Goal: Information Seeking & Learning: Find specific fact

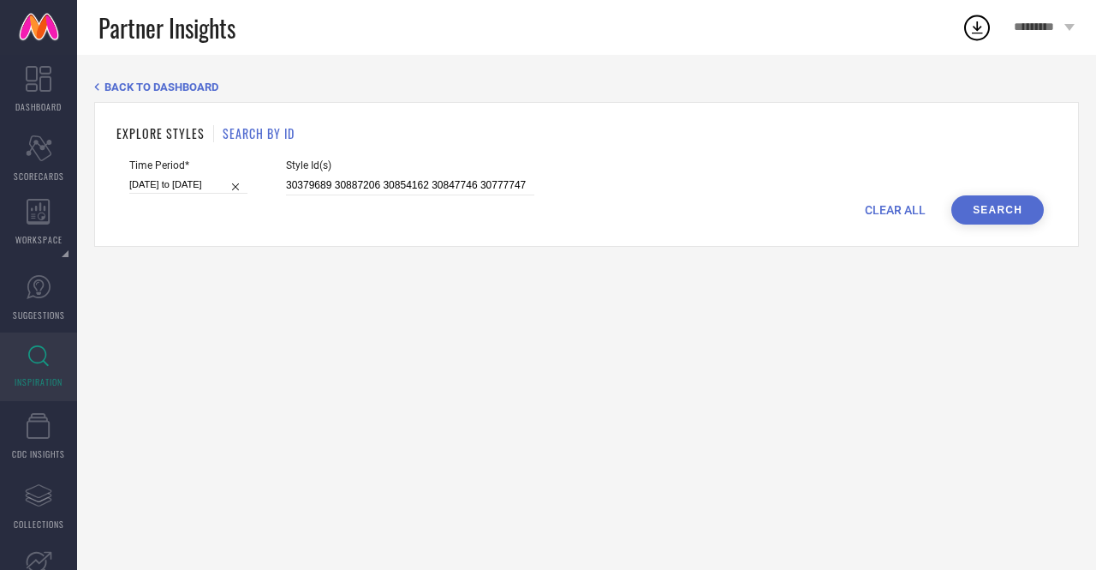
click at [286, 184] on input "30379689 30887206 30854162 30847746 30777747" at bounding box center [410, 186] width 248 height 20
type input "13802518 28157284 30186349 32117194 28019054 28157170 28157174"
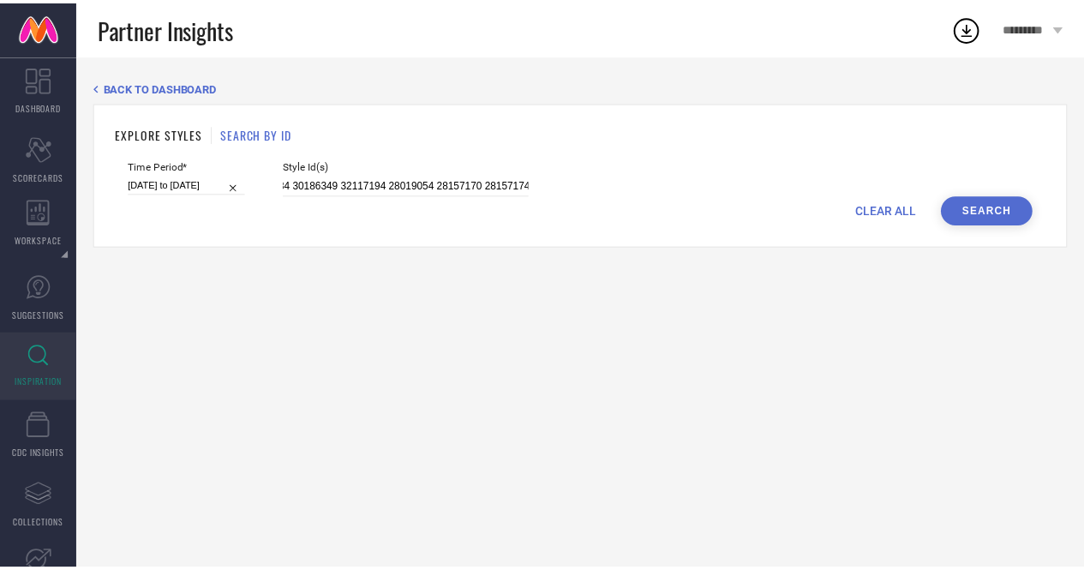
scroll to position [0, 0]
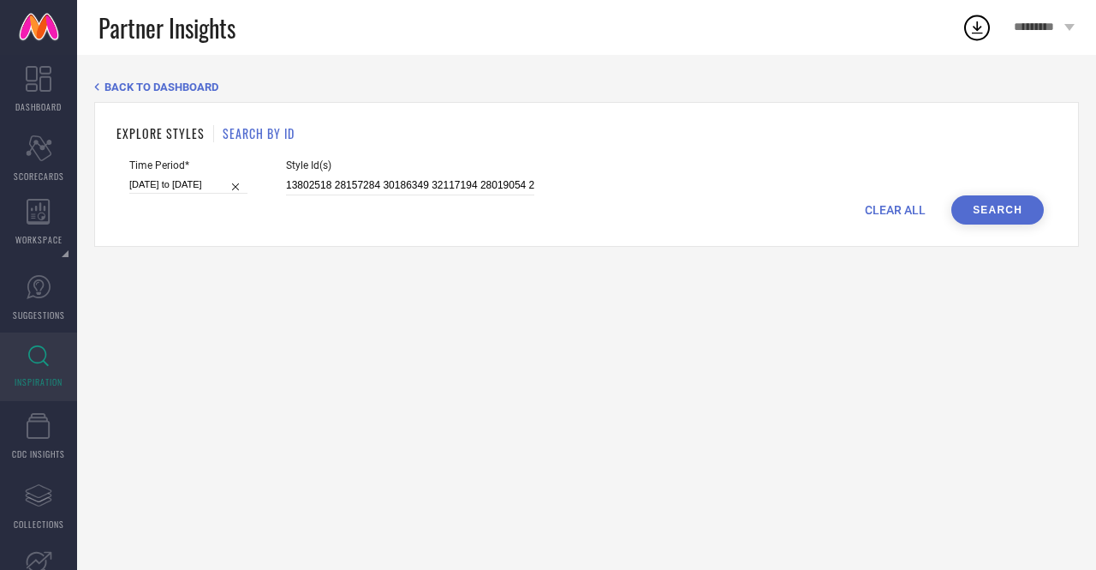
click at [1005, 206] on button "Search" at bounding box center [998, 209] width 93 height 29
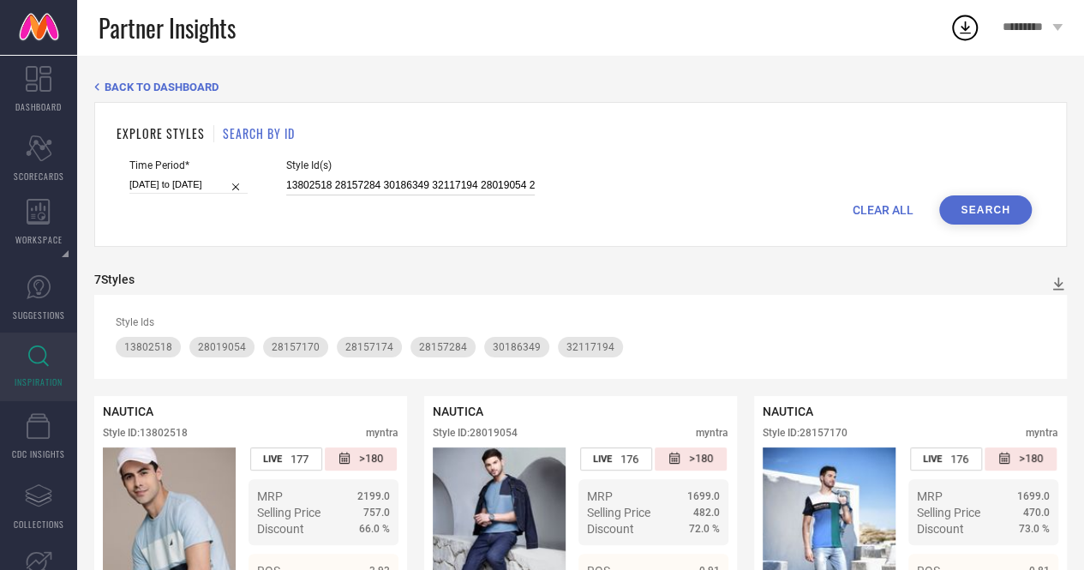
click at [286, 186] on input "13802518 28157284 30186349 32117194 28019054 28157170 28157174" at bounding box center [410, 186] width 248 height 20
click at [286, 185] on input "13802518 28157284 30186349 32117194 28019054 28157170 28157174" at bounding box center [410, 186] width 248 height 20
paste input "12504566 24426576 24426576 12504566 24426576 24426576 24426570 24426570 2442657…"
type input "12504566 24426576 24426576 12504566 24426576 24426576 24426570 24426570 2442657…"
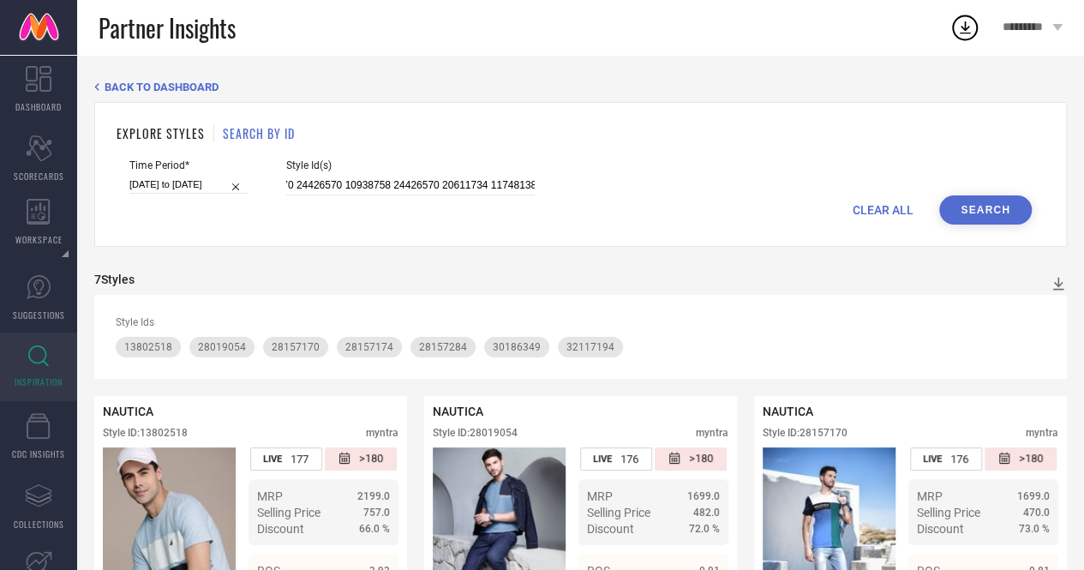
scroll to position [0, 0]
click at [990, 208] on button "Search" at bounding box center [985, 209] width 93 height 29
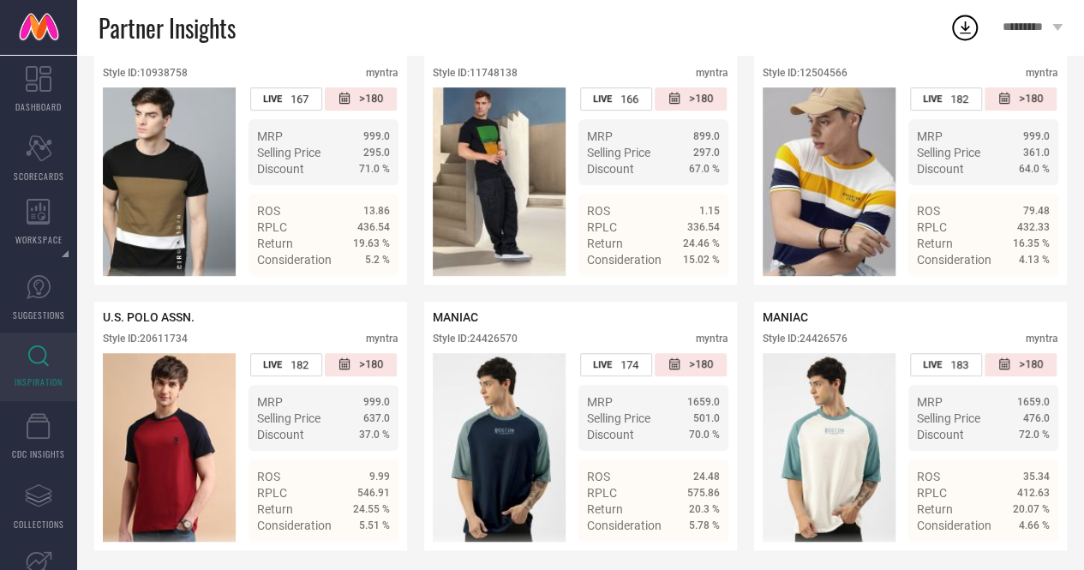
scroll to position [375, 0]
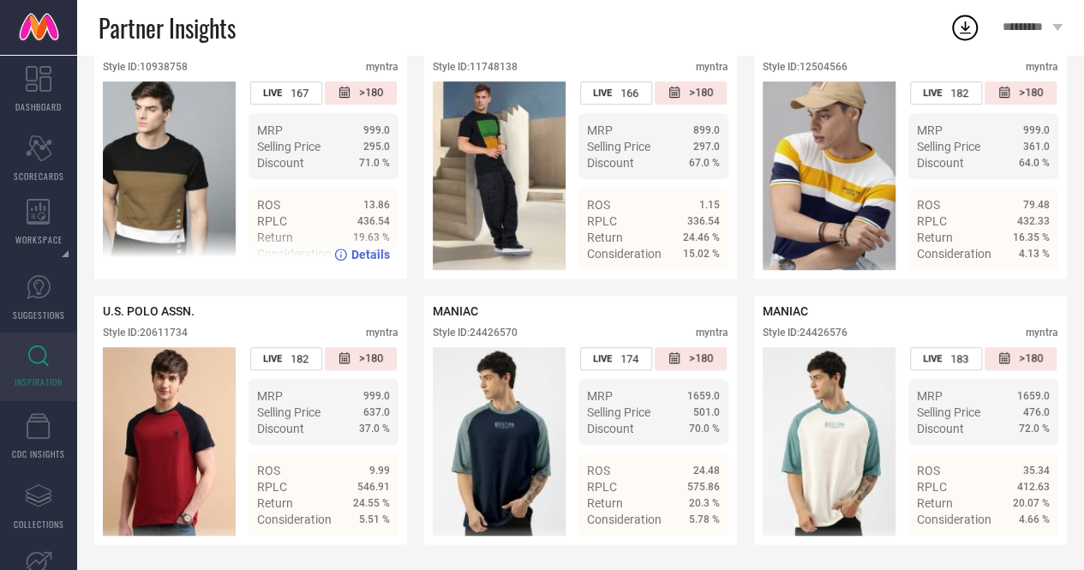
click at [196, 172] on img at bounding box center [169, 175] width 133 height 188
click at [200, 206] on img at bounding box center [169, 175] width 133 height 188
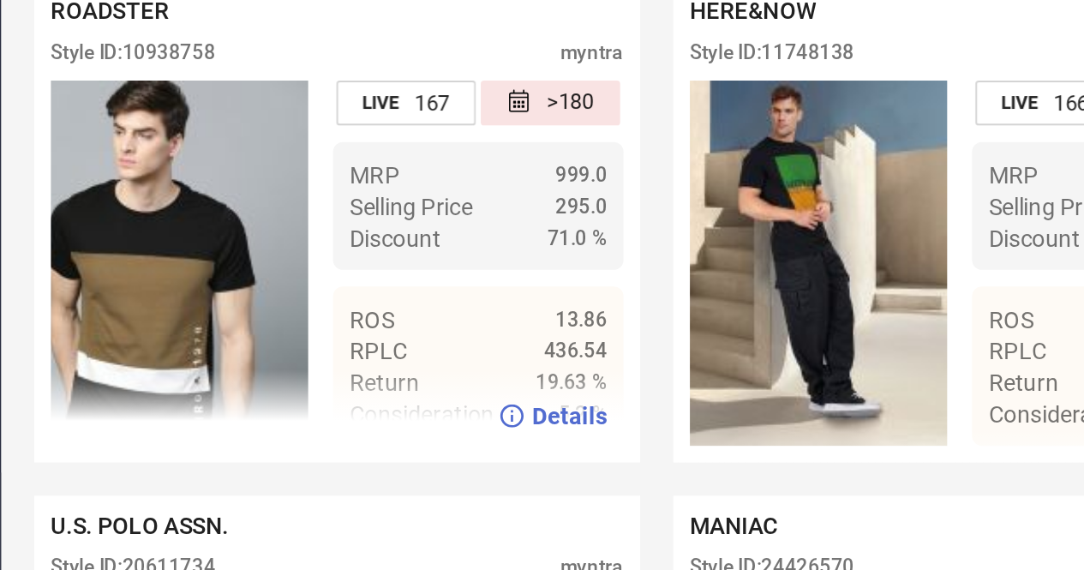
scroll to position [317, 0]
